Goal: Navigation & Orientation: Find specific page/section

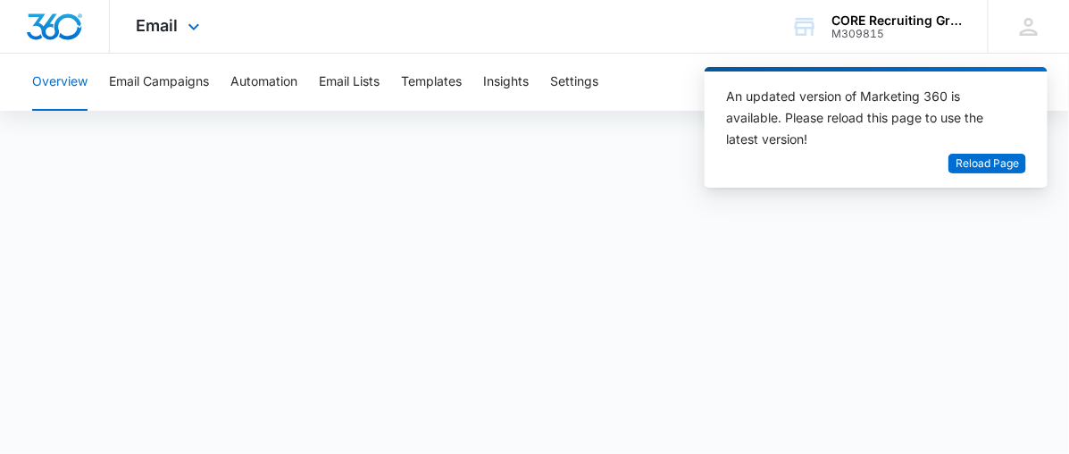
click at [42, 33] on img "Dashboard" at bounding box center [54, 26] width 57 height 27
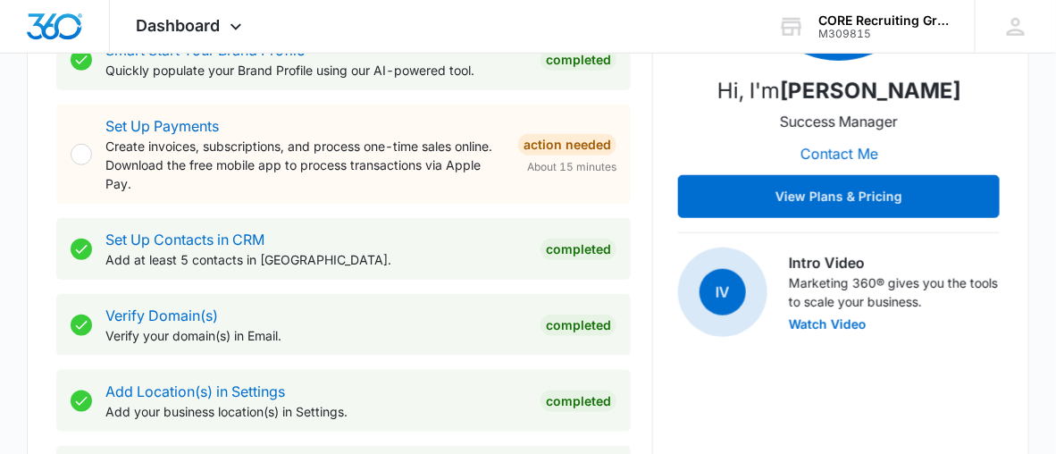
scroll to position [382, 0]
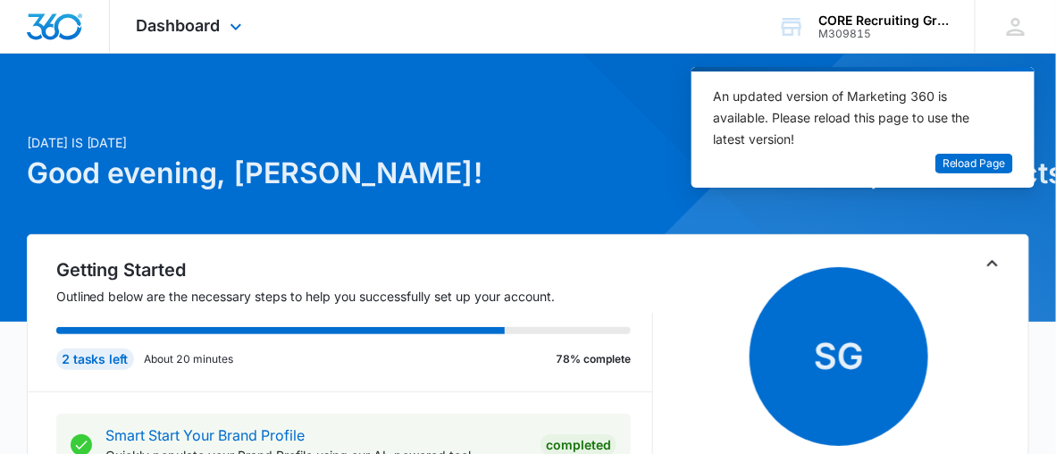
click at [42, 33] on img "Dashboard" at bounding box center [54, 26] width 57 height 27
